Goal: Check status: Check status

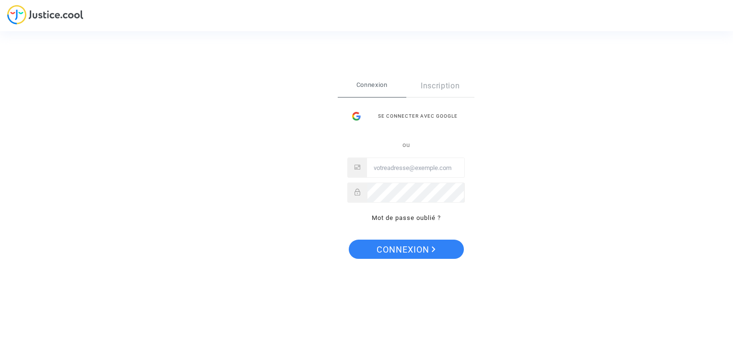
type input "[PERSON_NAME][EMAIL_ADDRESS][DOMAIN_NAME]"
click at [415, 252] on span "Connexion" at bounding box center [406, 250] width 59 height 20
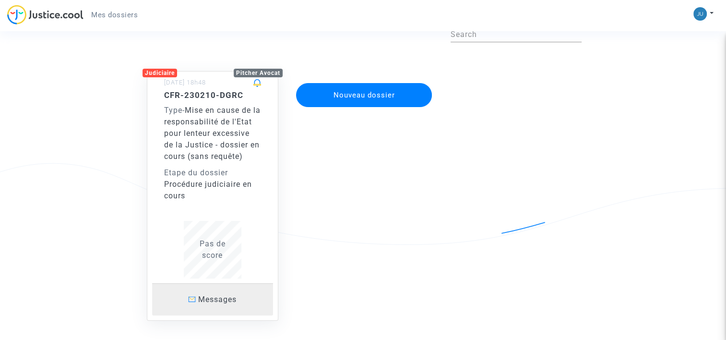
scroll to position [112, 0]
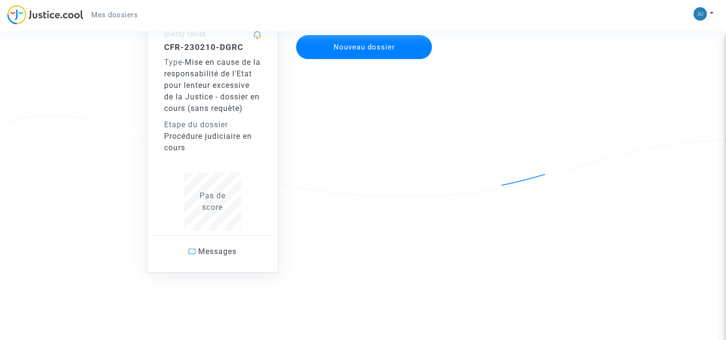
click at [207, 192] on span "Pas de score" at bounding box center [213, 201] width 26 height 21
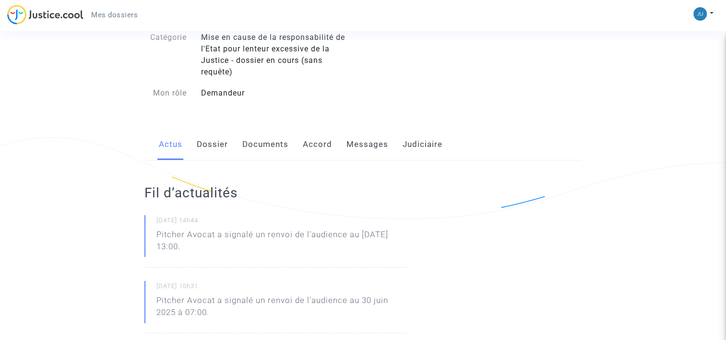
scroll to position [129, 0]
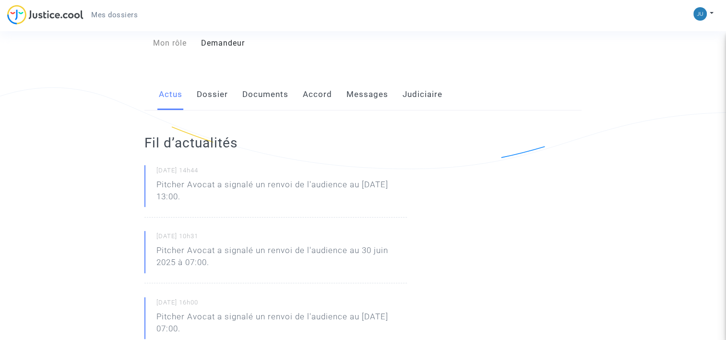
click at [213, 101] on link "Dossier" at bounding box center [212, 95] width 31 height 32
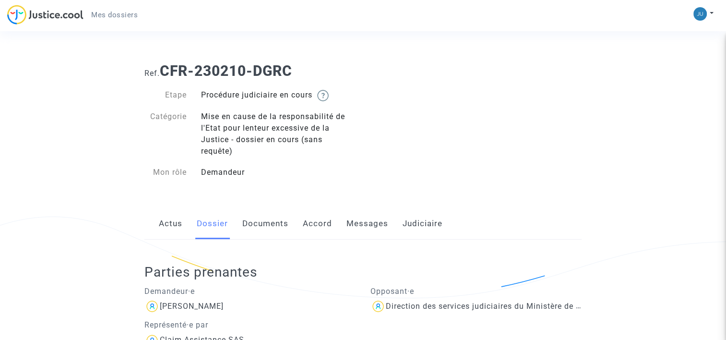
click at [275, 226] on link "Documents" at bounding box center [265, 224] width 46 height 32
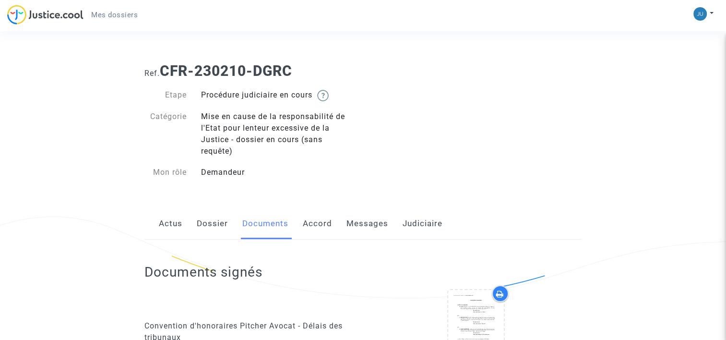
click at [325, 223] on link "Accord" at bounding box center [317, 224] width 29 height 32
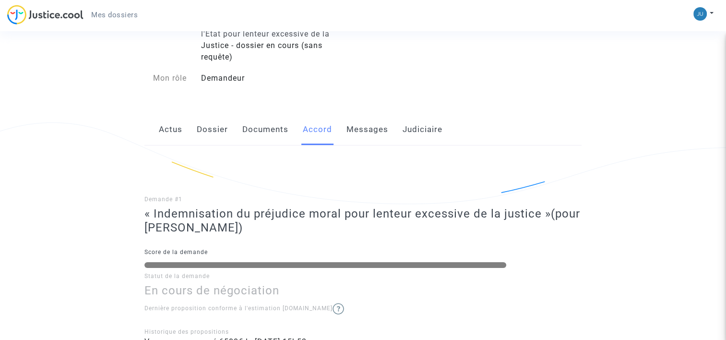
scroll to position [92, 0]
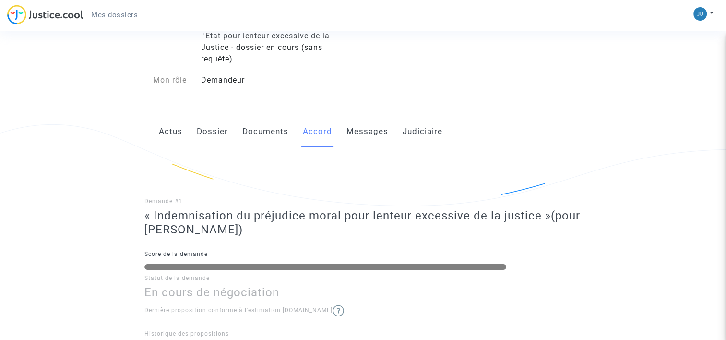
click at [373, 132] on link "Messages" at bounding box center [368, 132] width 42 height 32
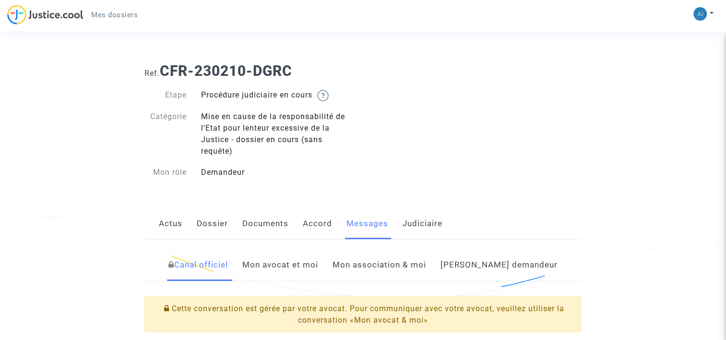
click at [428, 227] on link "Judiciaire" at bounding box center [423, 224] width 40 height 32
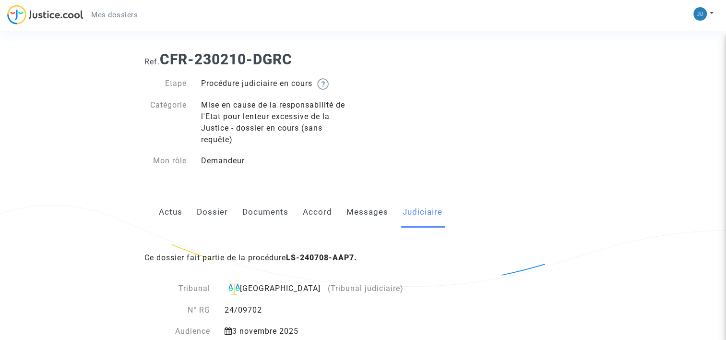
scroll to position [19, 0]
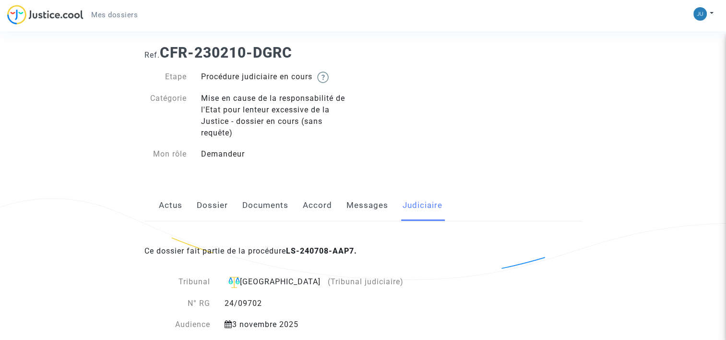
click at [173, 202] on link "Actus" at bounding box center [171, 206] width 24 height 32
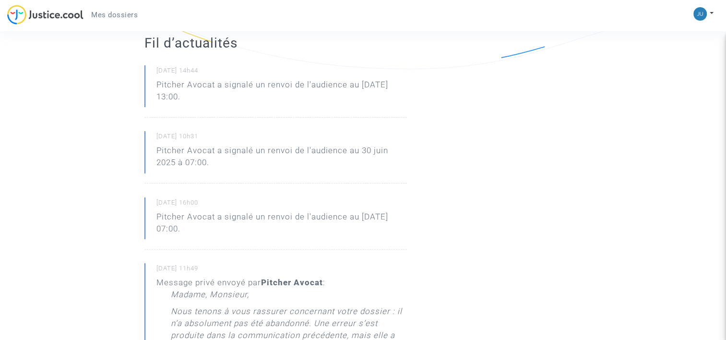
scroll to position [240, 0]
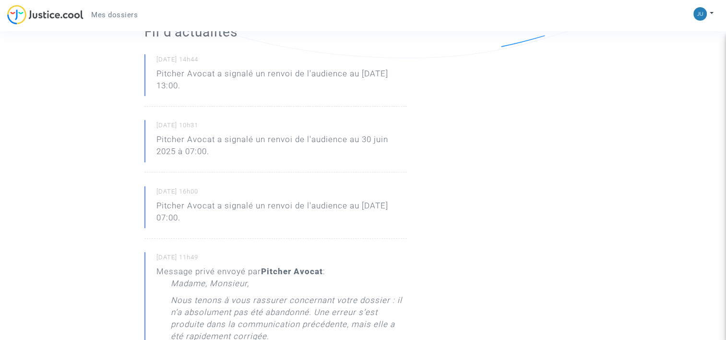
click at [212, 72] on p "Pitcher Avocat a signalé un renvoi de l'audience au 8 sept. 2025 à 13:00." at bounding box center [281, 82] width 251 height 29
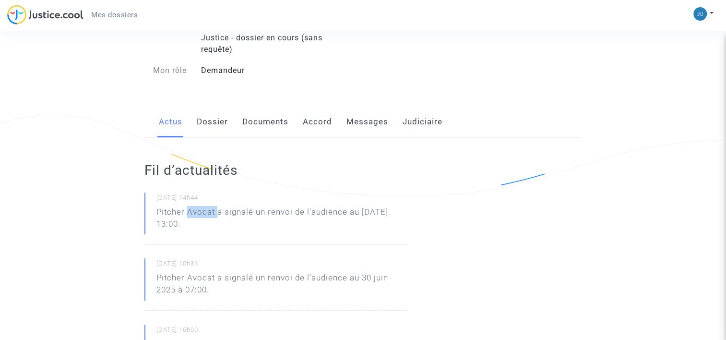
scroll to position [0, 0]
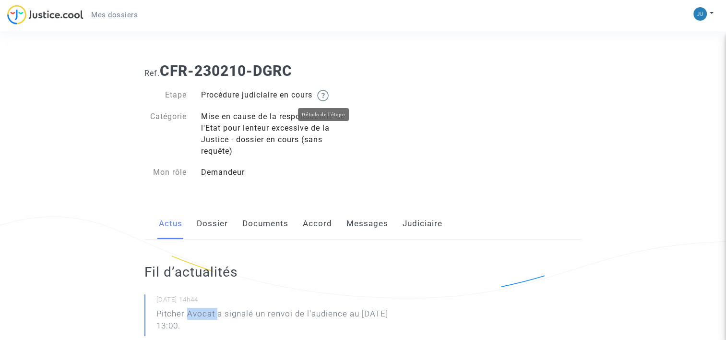
click at [325, 92] on img at bounding box center [323, 96] width 12 height 12
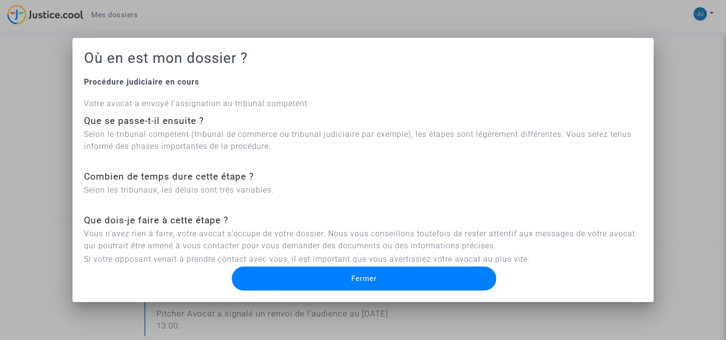
click at [289, 256] on p "Si votre opposant venait à prendre contact avec vous, il est important que vous…" at bounding box center [363, 259] width 558 height 12
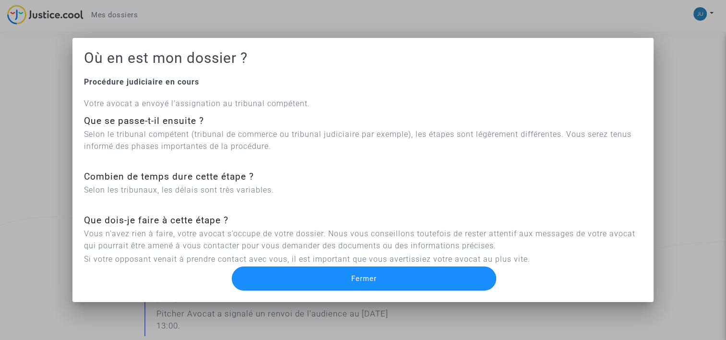
click at [285, 280] on button "Fermer" at bounding box center [364, 278] width 264 height 24
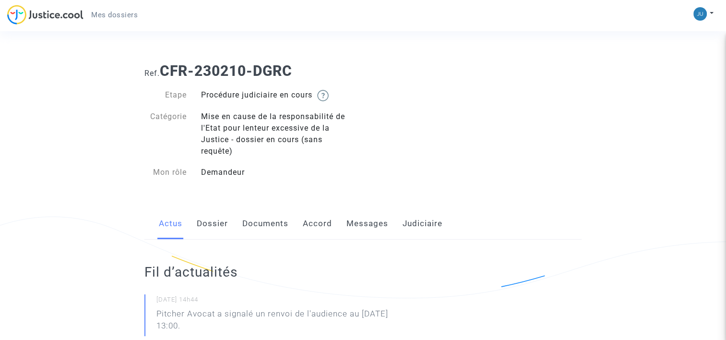
click at [536, 102] on div "Ref. CFR-230210-DGRC Etape Procédure judiciaire en cours Catégorie Mise en caus…" at bounding box center [363, 121] width 452 height 133
